Goal: Task Accomplishment & Management: Manage account settings

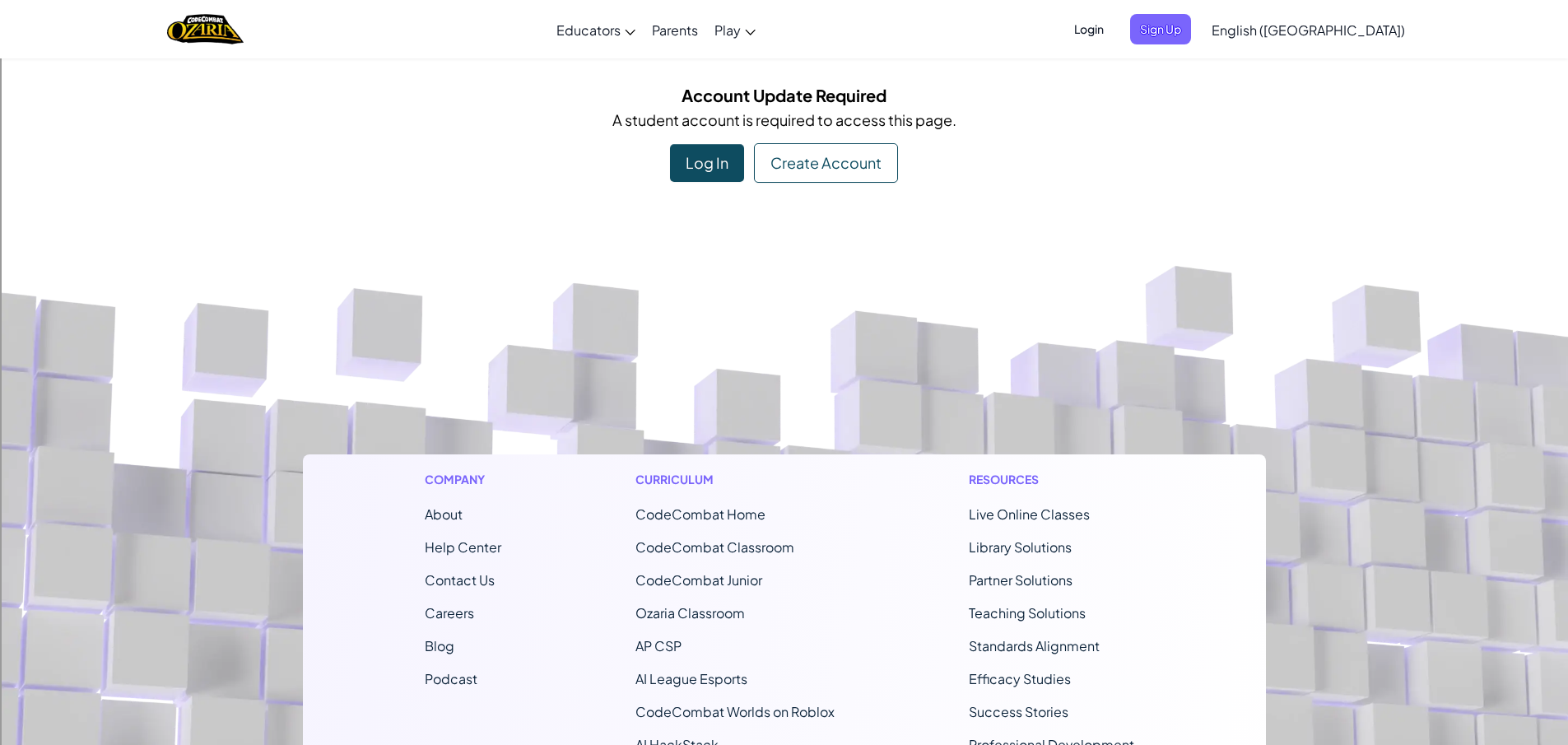
click at [717, 158] on div "Log In" at bounding box center [707, 163] width 74 height 38
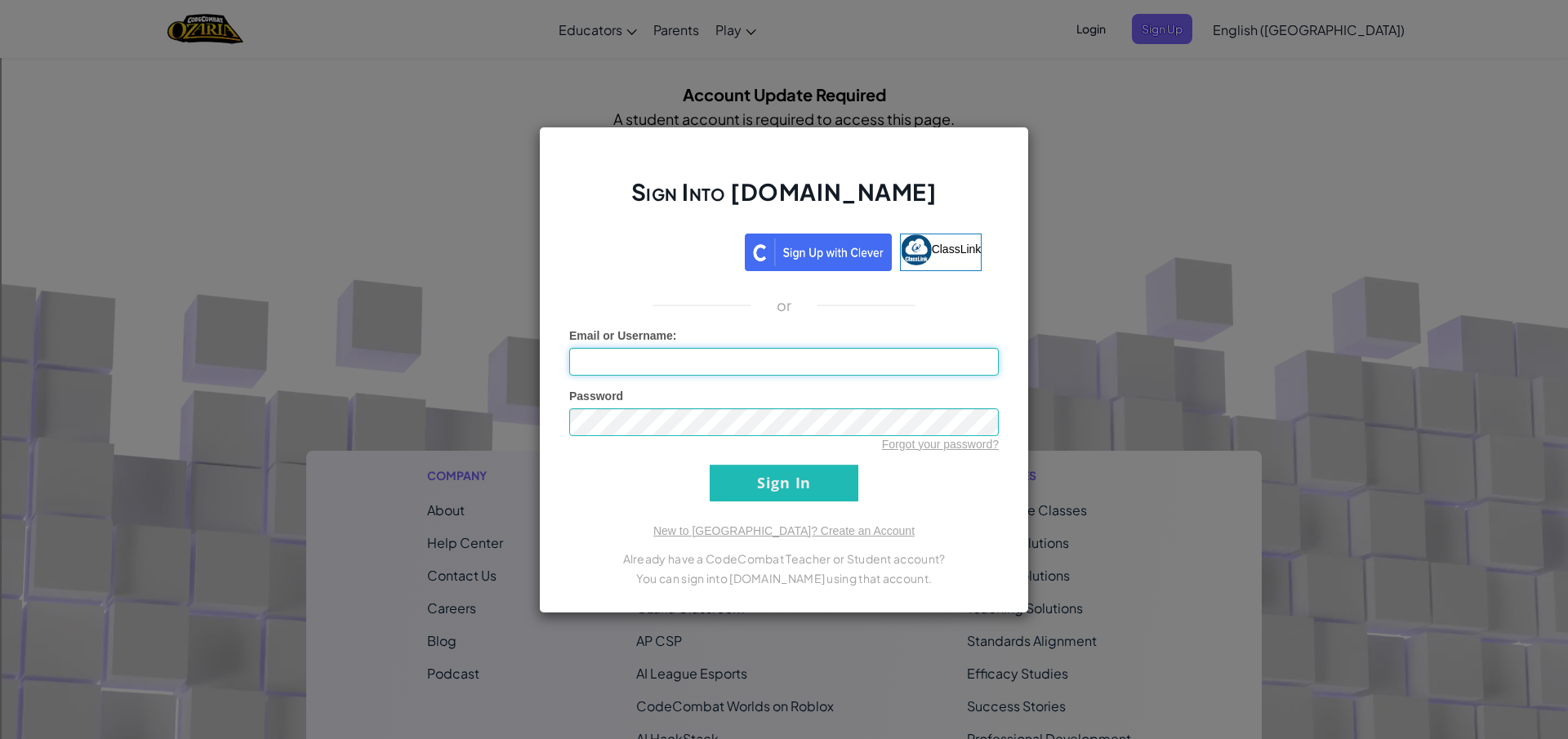
click at [753, 373] on input "Email or Username :" at bounding box center [784, 361] width 429 height 28
type input "mrshifty"
click at [709, 465] on input "Sign In" at bounding box center [784, 483] width 148 height 37
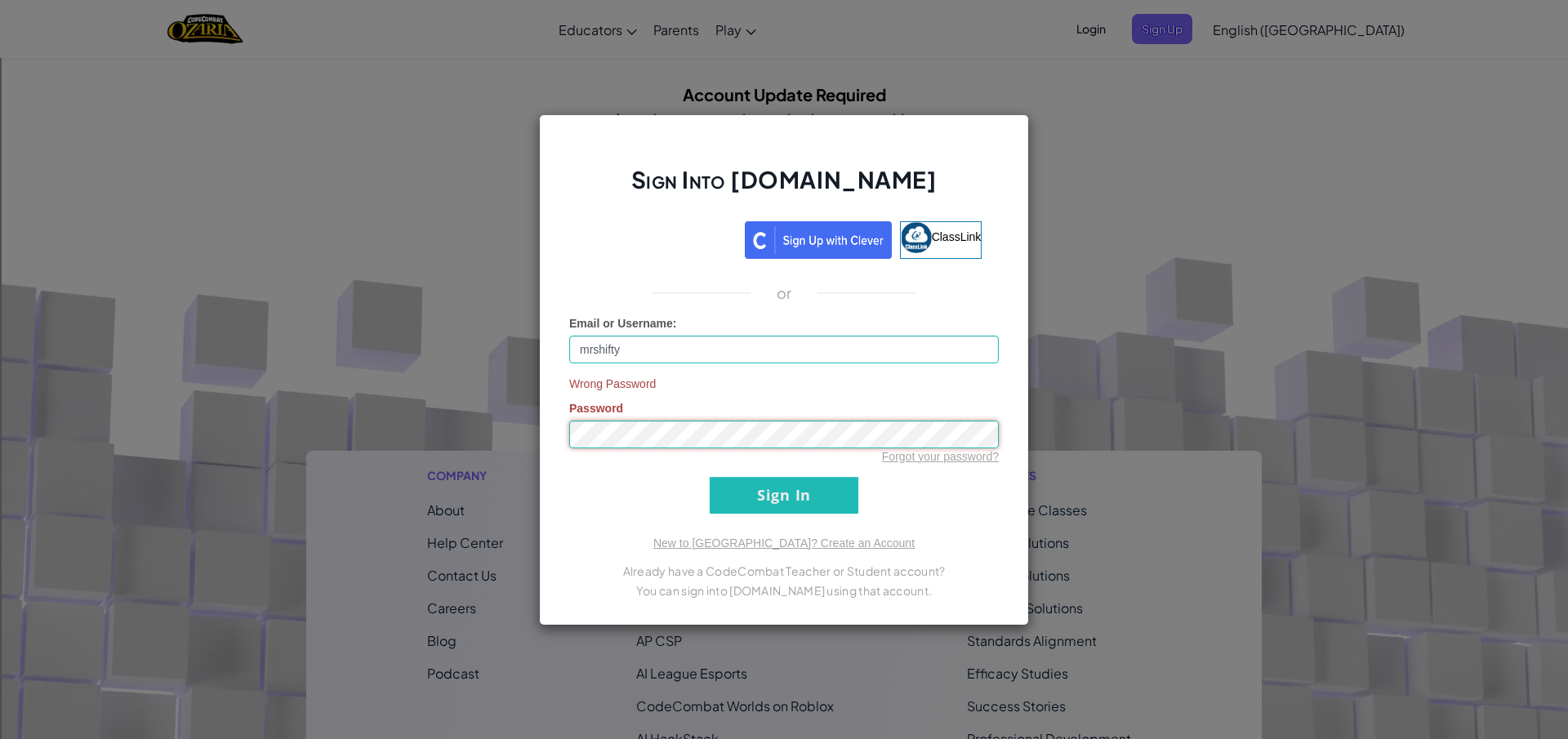
click at [709, 477] on input "Sign In" at bounding box center [784, 495] width 148 height 37
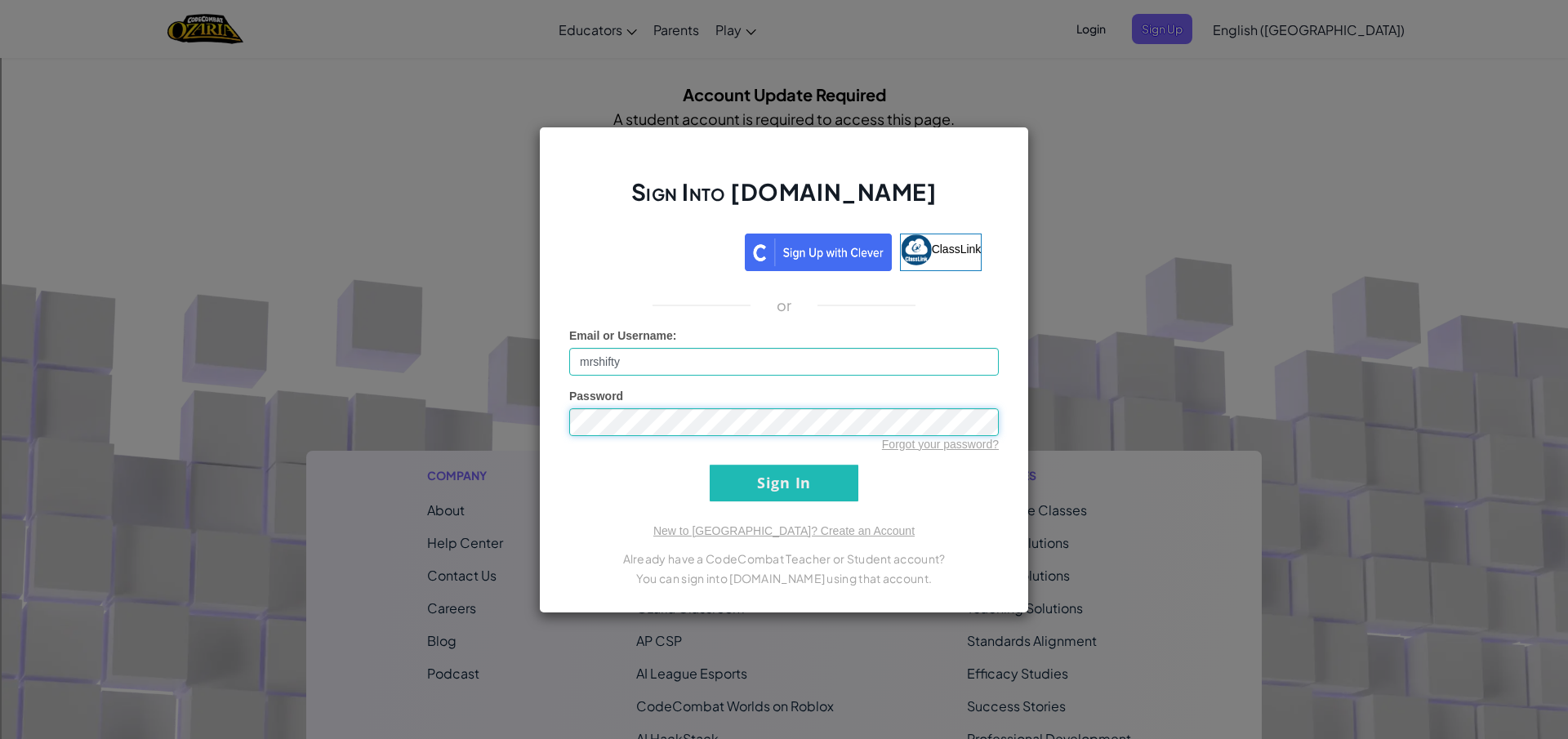
click at [709, 465] on input "Sign In" at bounding box center [784, 483] width 148 height 37
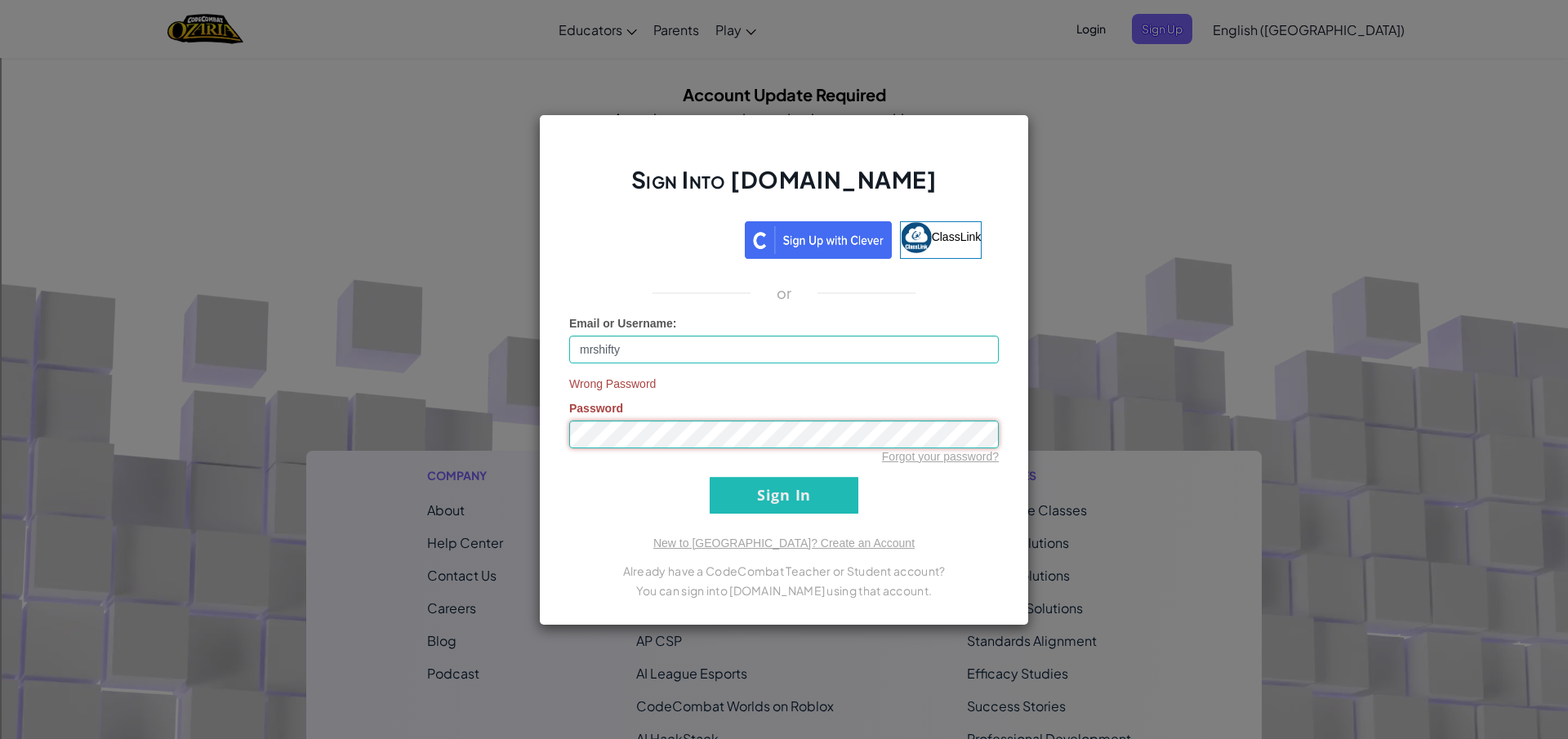
click at [709, 477] on input "Sign In" at bounding box center [784, 495] width 148 height 37
